Goal: Task Accomplishment & Management: Manage account settings

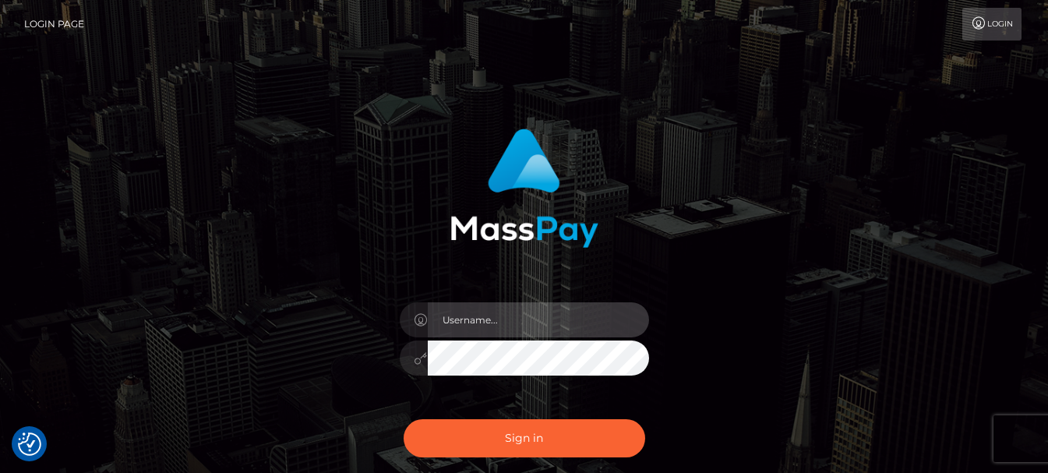
click at [519, 321] on input "text" at bounding box center [538, 319] width 221 height 35
type input "[EMAIL_ADDRESS][DOMAIN_NAME]"
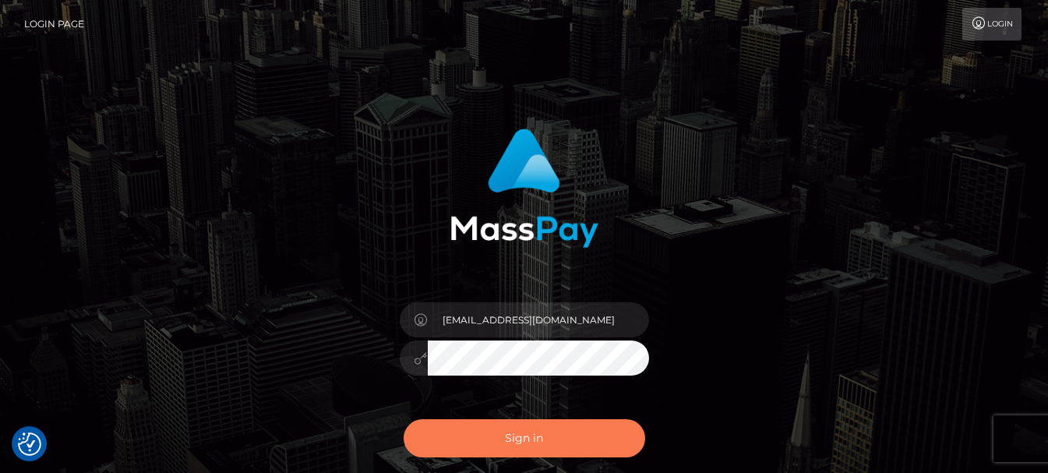
click at [534, 440] on button "Sign in" at bounding box center [525, 438] width 242 height 38
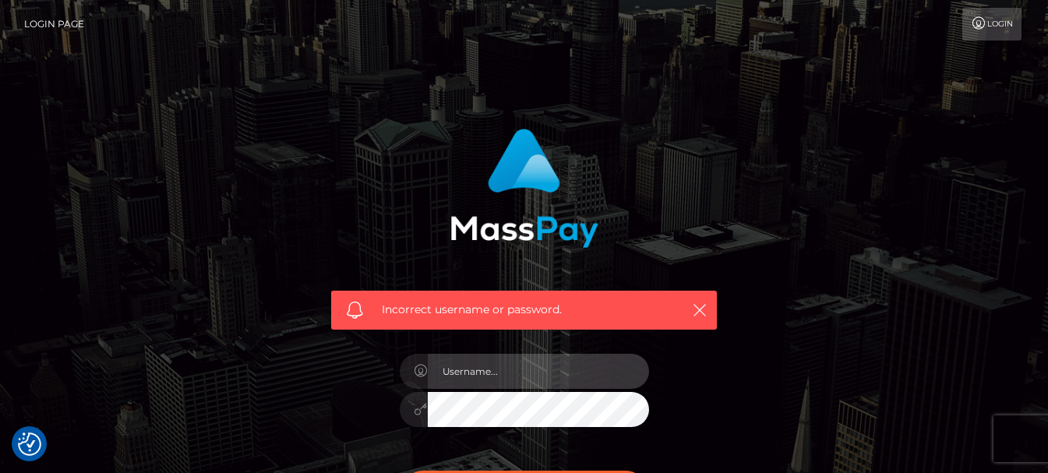
click at [562, 380] on input "text" at bounding box center [538, 371] width 221 height 35
type input "[EMAIL_ADDRESS][DOMAIN_NAME]"
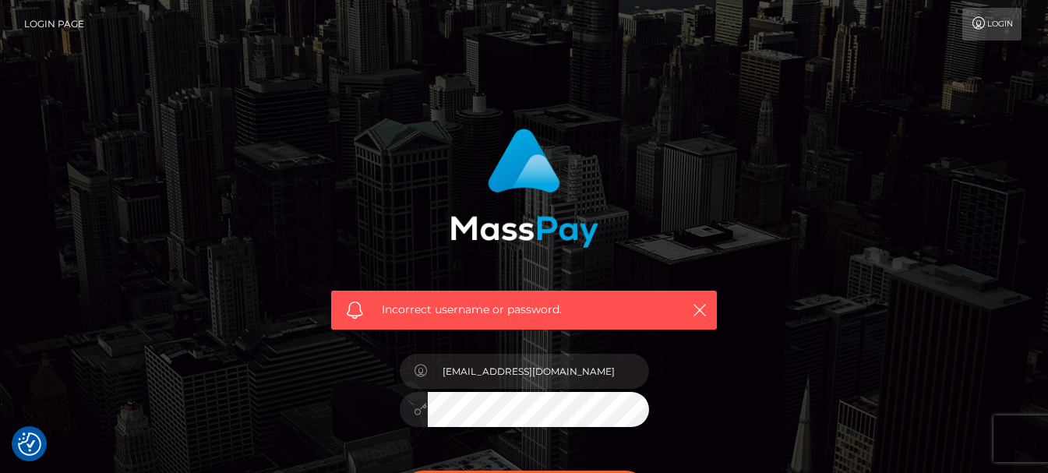
click at [353, 408] on div "Incorrect username or password. [EMAIL_ADDRESS][DOMAIN_NAME]" at bounding box center [524, 333] width 409 height 433
click at [814, 305] on div "Incorrect username or password. [EMAIL_ADDRESS][DOMAIN_NAME]" at bounding box center [524, 341] width 888 height 448
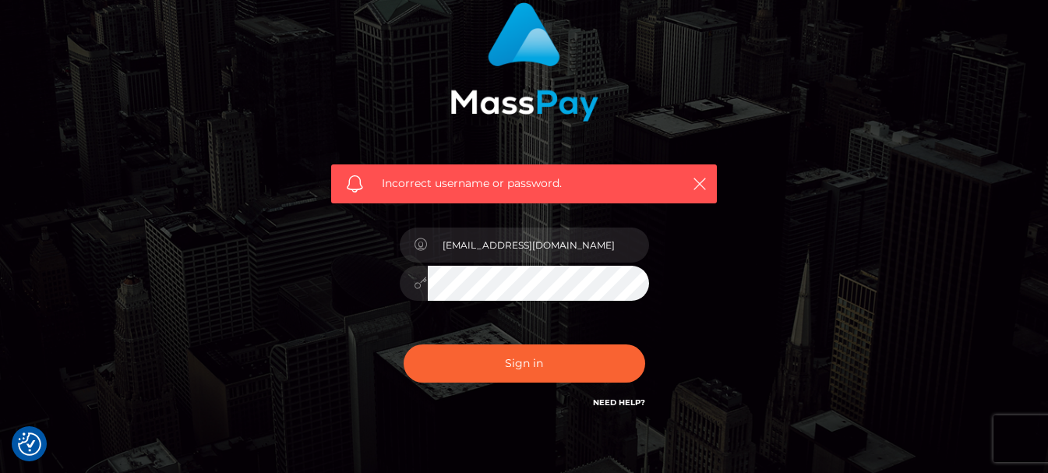
scroll to position [156, 0]
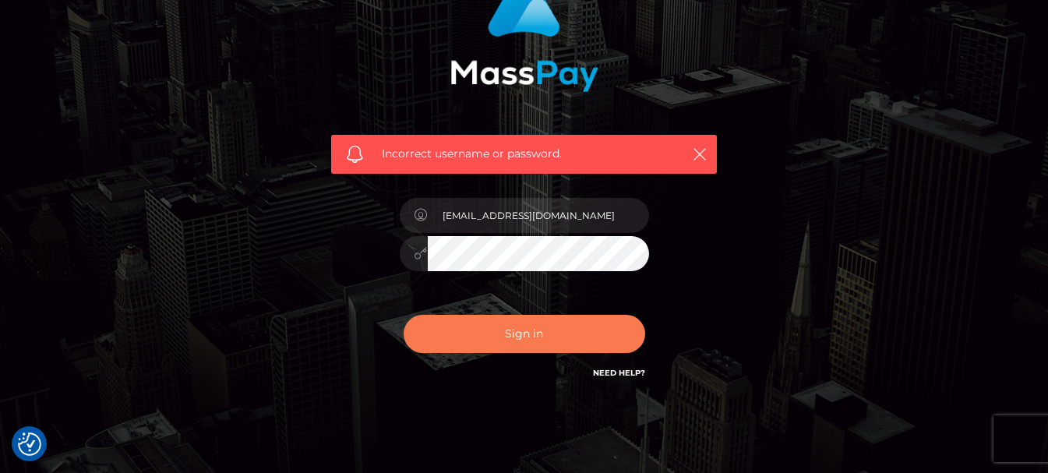
click at [547, 333] on button "Sign in" at bounding box center [525, 334] width 242 height 38
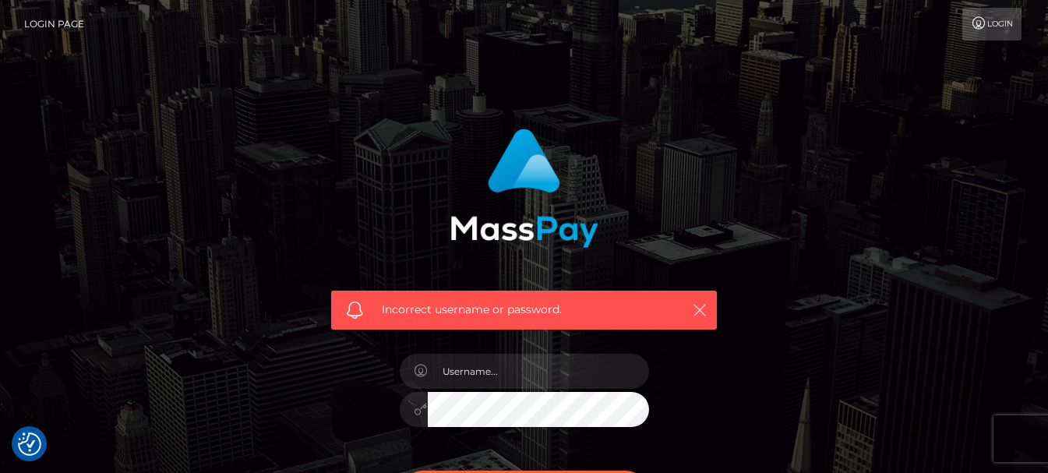
click at [694, 309] on icon "button" at bounding box center [700, 310] width 16 height 16
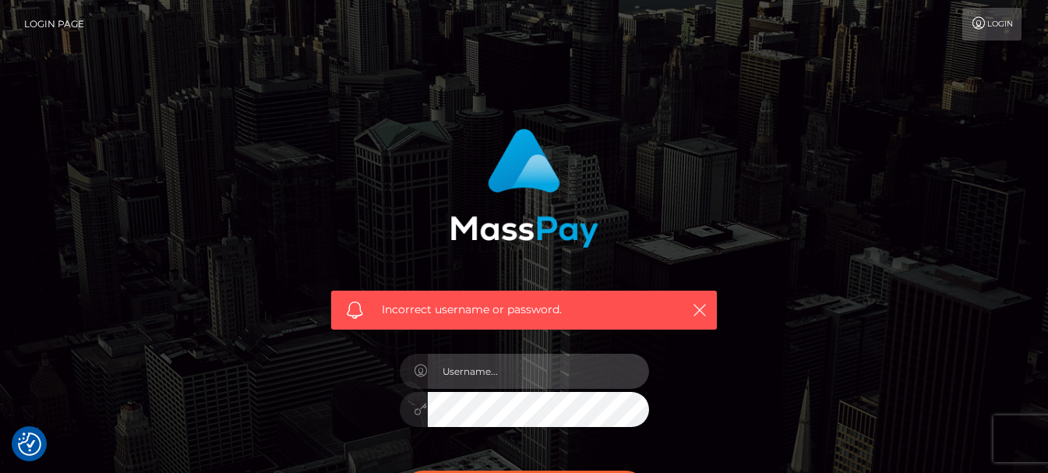
click at [447, 377] on input "text" at bounding box center [538, 371] width 221 height 35
type input "[EMAIL_ADDRESS][DOMAIN_NAME]"
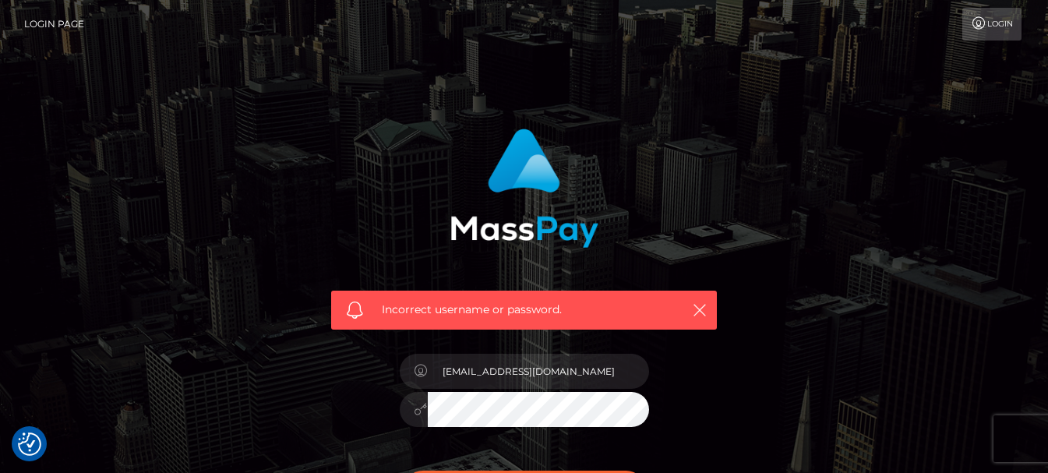
click at [313, 420] on div "Incorrect username or password. [EMAIL_ADDRESS][DOMAIN_NAME]" at bounding box center [524, 341] width 433 height 448
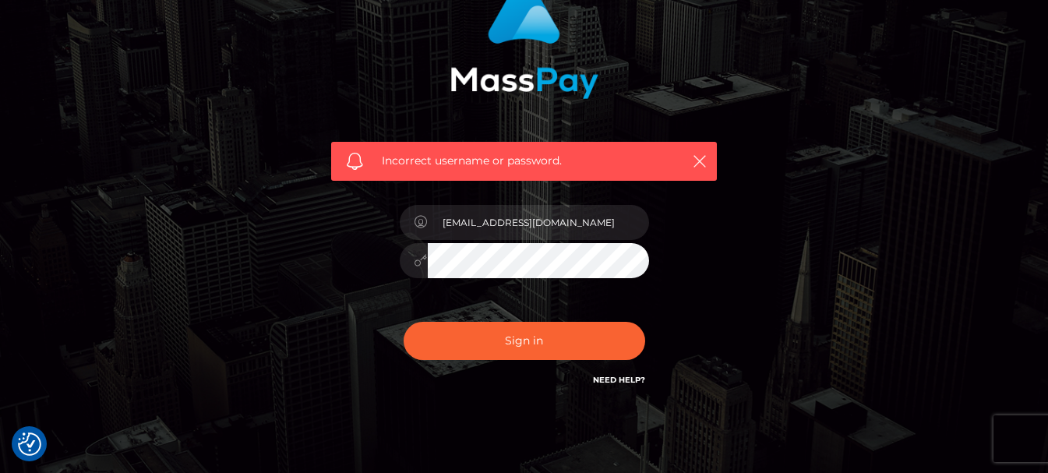
scroll to position [209, 0]
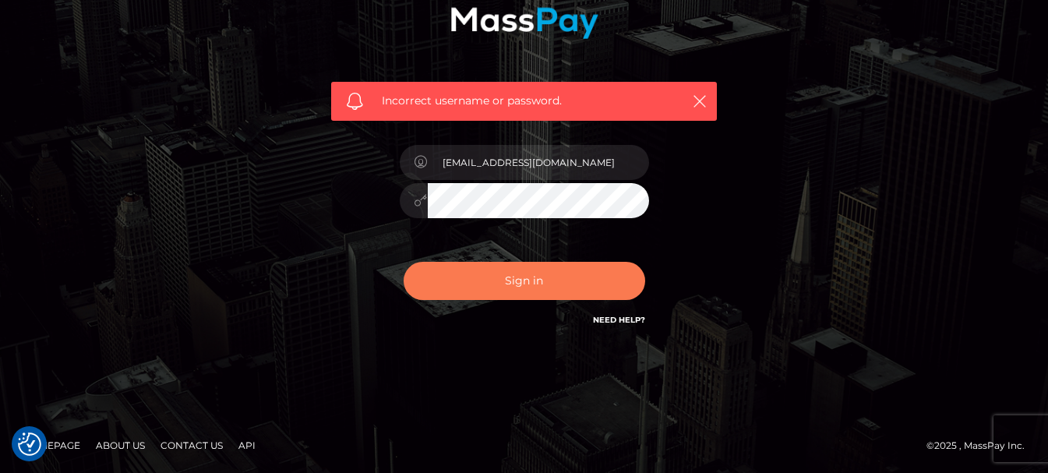
click at [538, 289] on button "Sign in" at bounding box center [525, 281] width 242 height 38
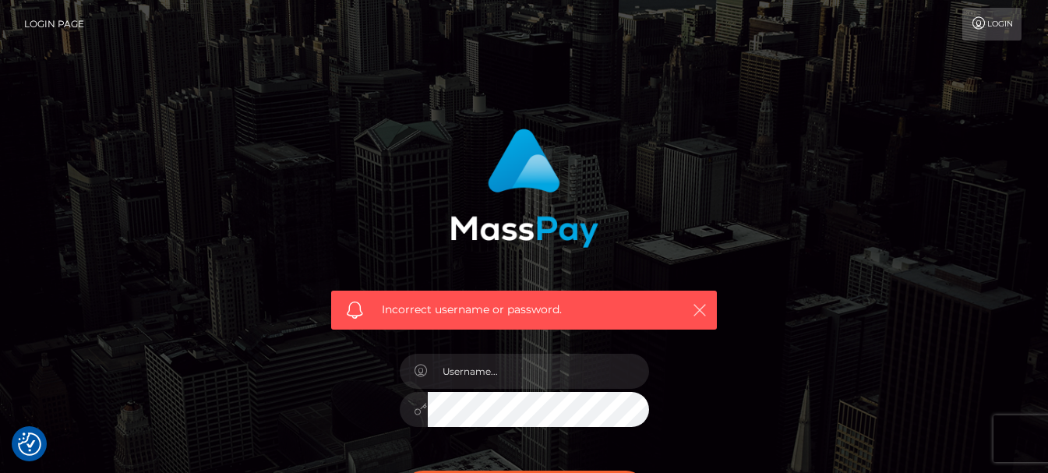
click at [701, 305] on icon "button" at bounding box center [700, 310] width 16 height 16
